Goal: Task Accomplishment & Management: Manage account settings

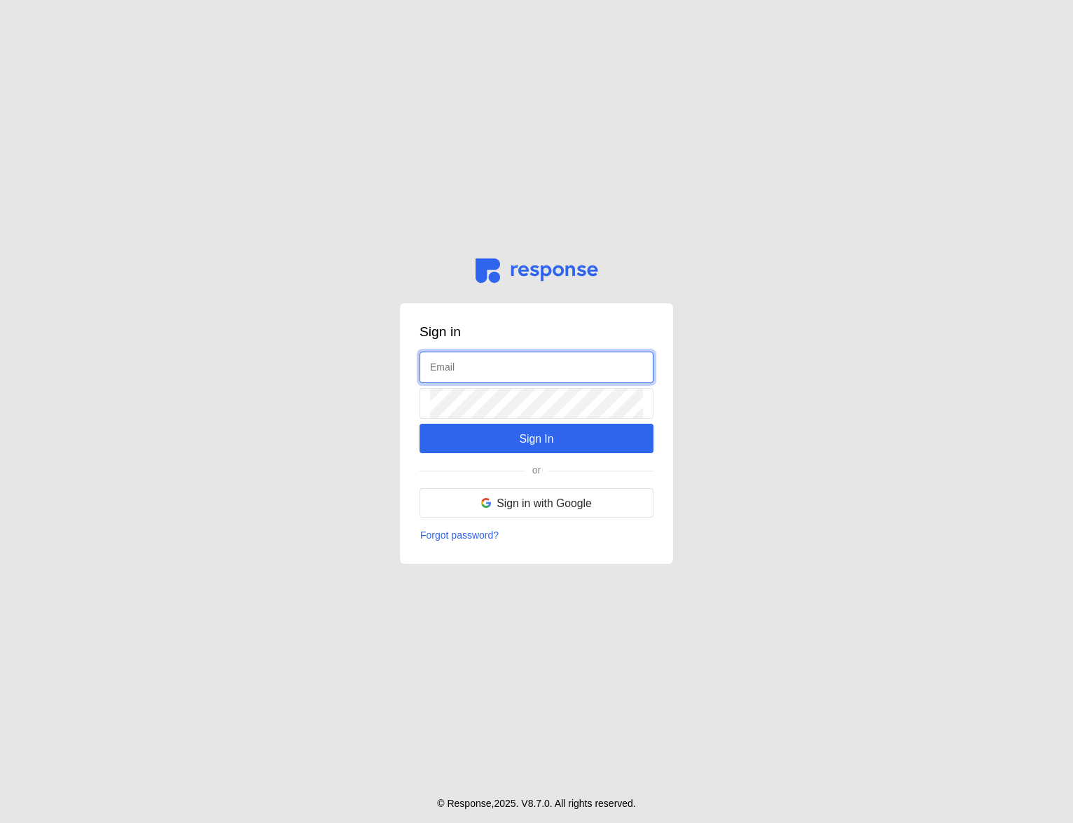
click at [577, 369] on input "text" at bounding box center [536, 367] width 213 height 30
type input "[EMAIL_ADDRESS][DOMAIN_NAME]"
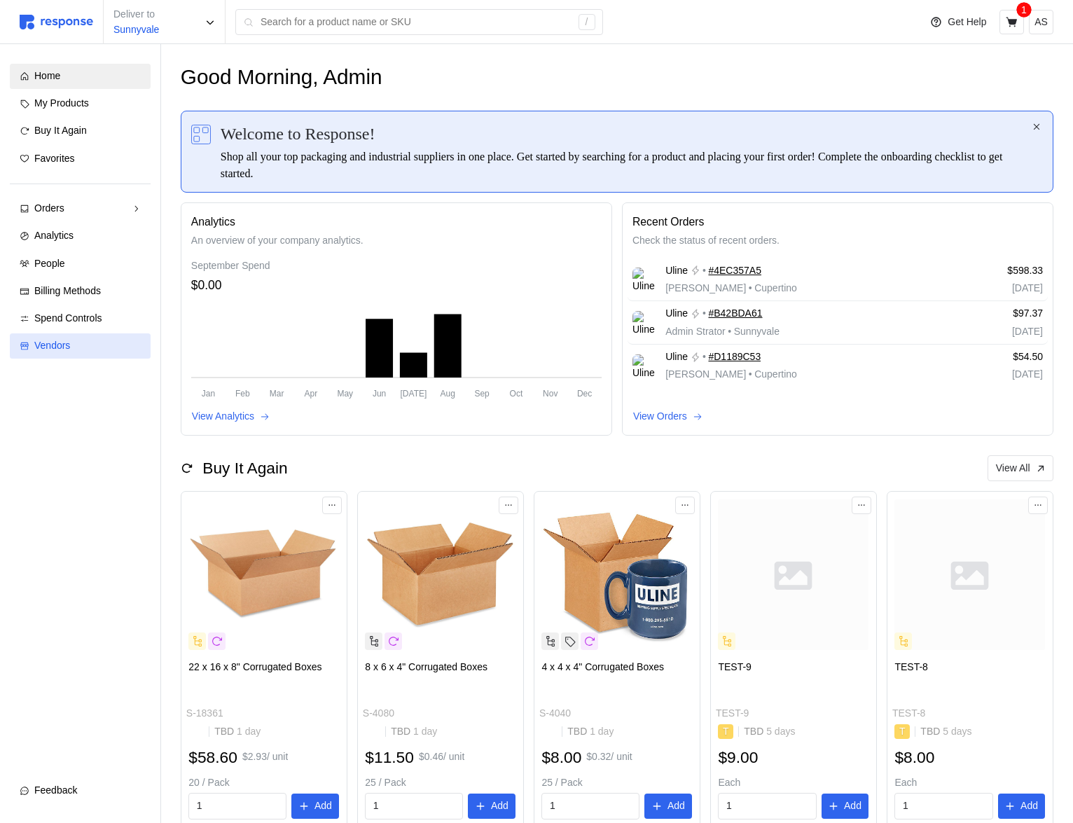
click at [86, 350] on div "Vendors" at bounding box center [87, 345] width 106 height 15
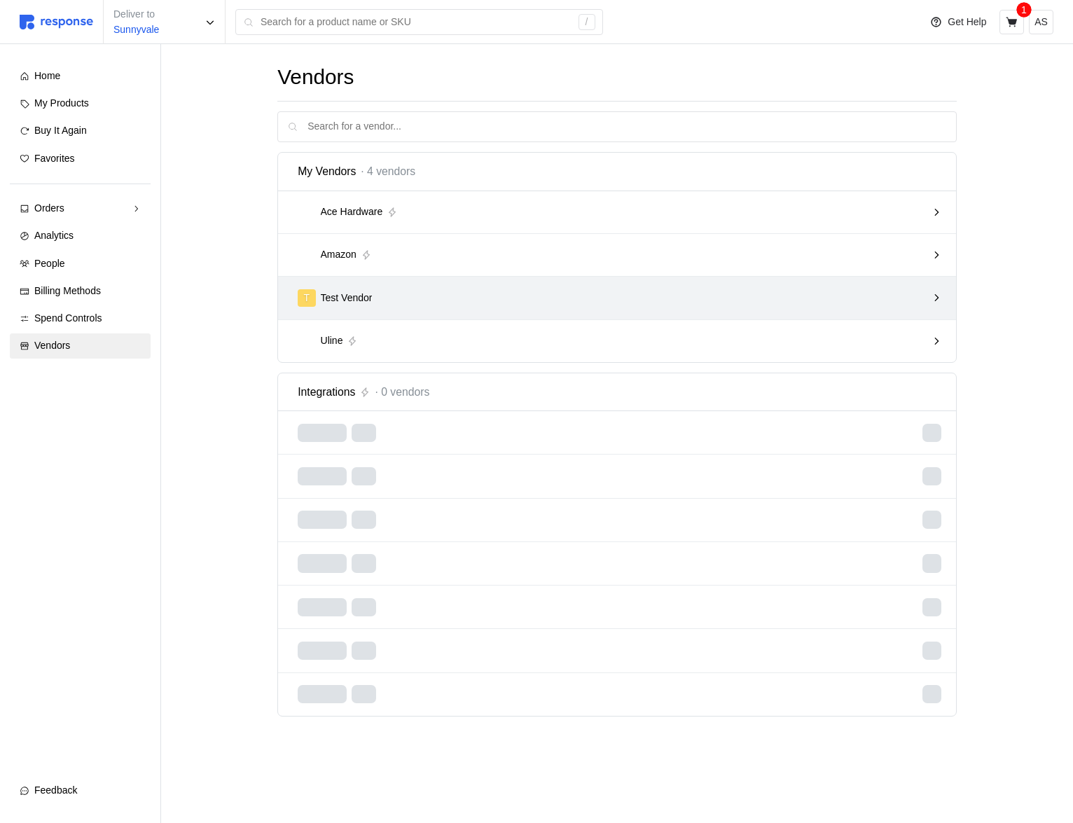
click at [677, 297] on div "T Test Vendor" at bounding box center [612, 298] width 629 height 18
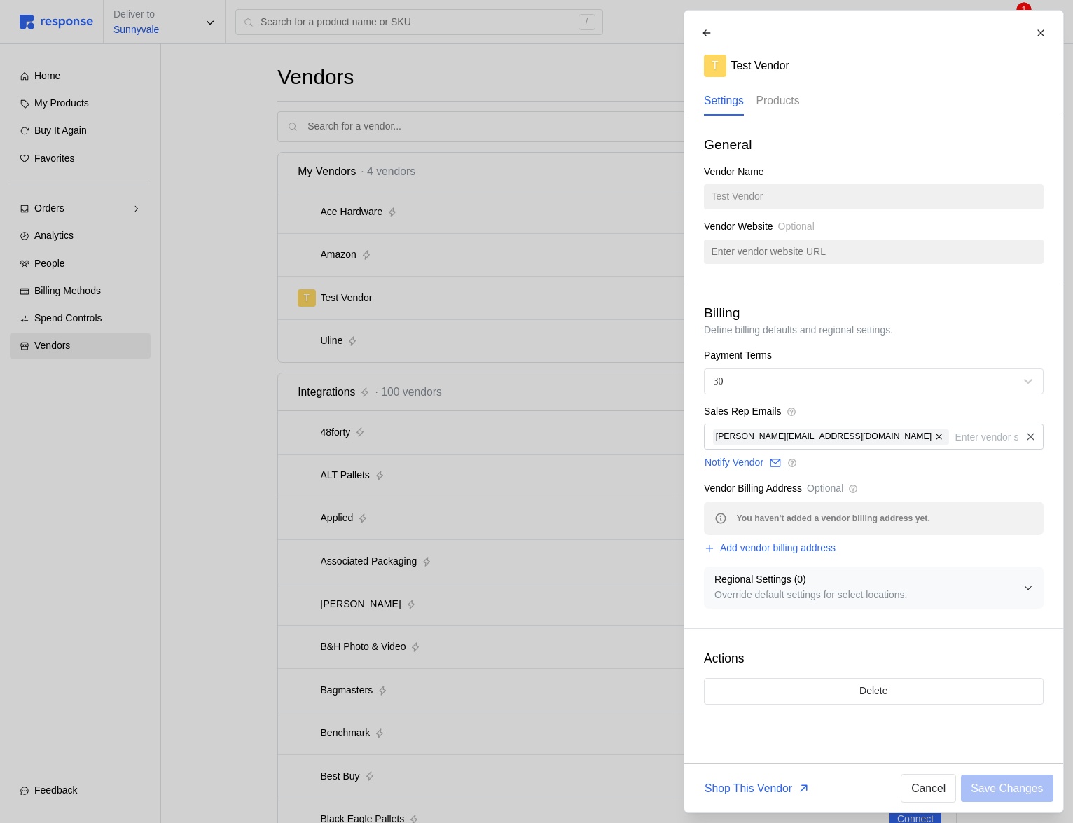
click at [786, 106] on p "Products" at bounding box center [777, 101] width 43 height 18
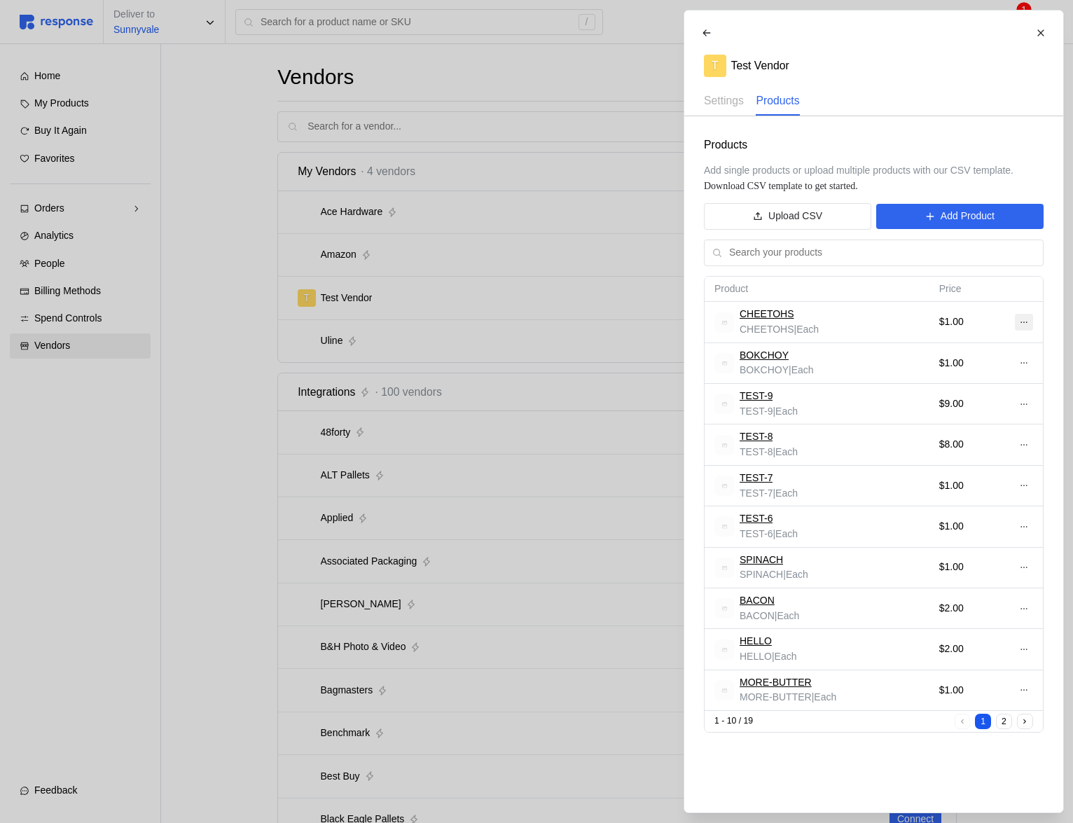
click at [1027, 322] on icon at bounding box center [1024, 322] width 10 height 10
click at [965, 353] on p "Edit" at bounding box center [978, 351] width 90 height 15
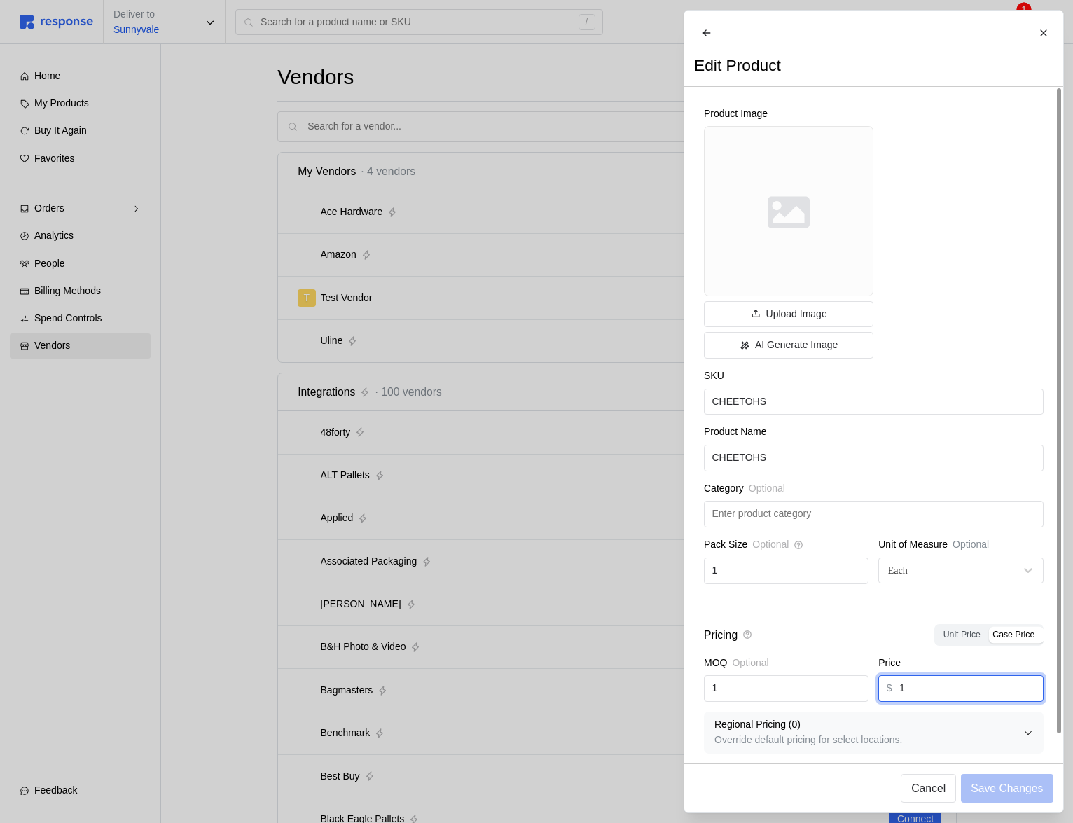
click at [914, 694] on input "1" at bounding box center [968, 688] width 136 height 25
type input "19"
click at [1006, 792] on p "Save Changes" at bounding box center [1007, 789] width 72 height 18
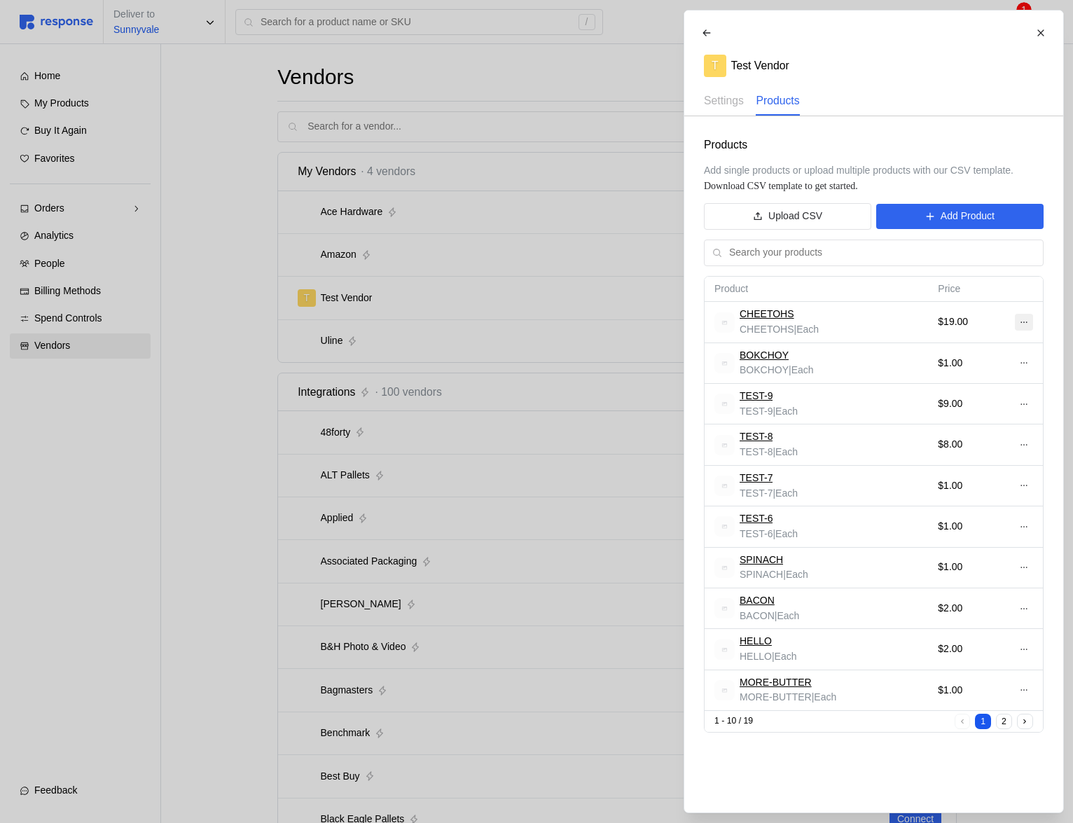
click at [1026, 323] on icon at bounding box center [1024, 322] width 10 height 10
click at [1009, 272] on div "Products Add single products or upload multiple products with our CSV template.…" at bounding box center [873, 434] width 379 height 636
